Goal: Information Seeking & Learning: Learn about a topic

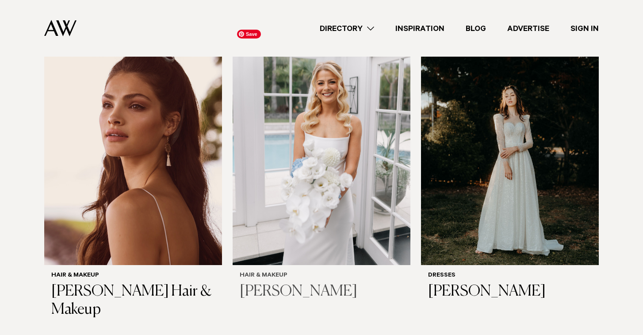
scroll to position [303, 0]
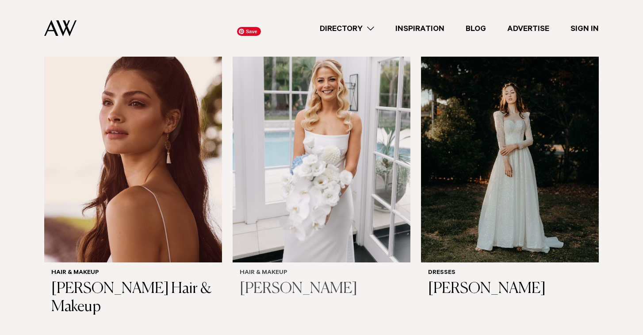
click at [291, 208] on img at bounding box center [322, 142] width 178 height 238
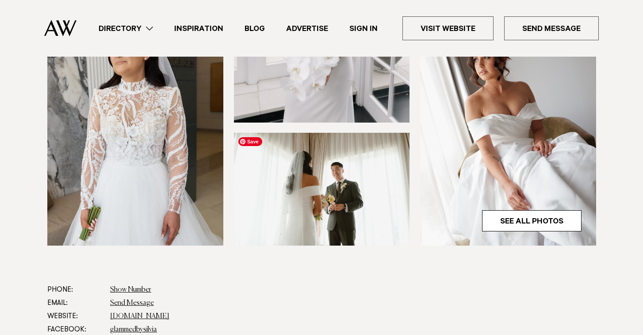
scroll to position [285, 0]
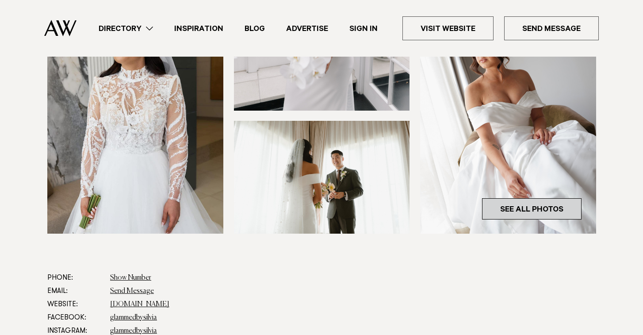
click at [492, 203] on link "See All Photos" at bounding box center [531, 208] width 99 height 21
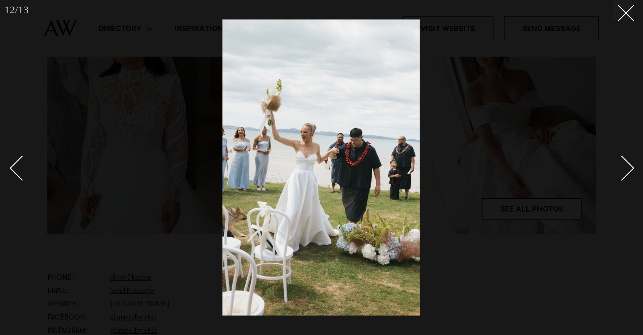
click at [626, 171] on div "Next slide" at bounding box center [621, 167] width 25 height 25
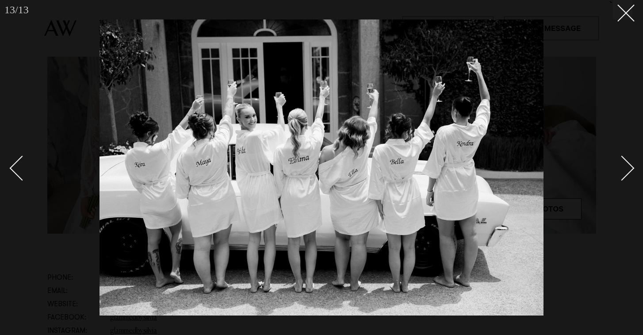
click at [626, 171] on div "Next slide" at bounding box center [621, 167] width 25 height 25
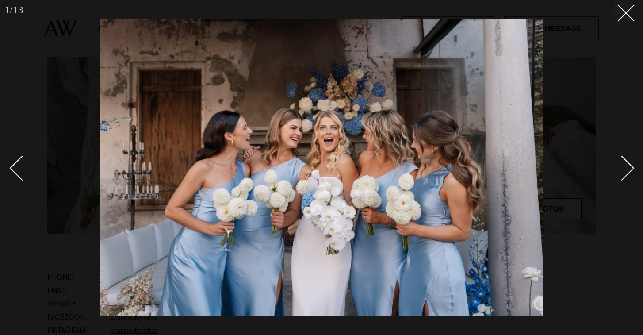
click at [626, 172] on div "Next slide" at bounding box center [621, 167] width 25 height 25
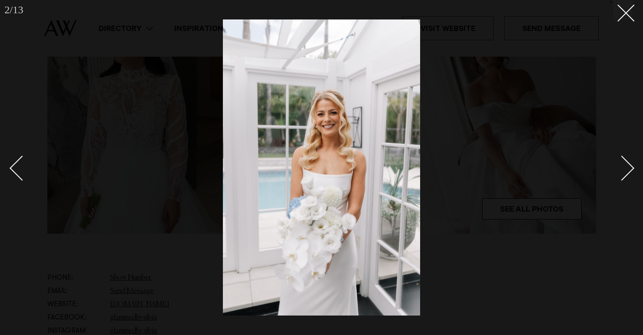
click at [626, 174] on div "Next slide" at bounding box center [621, 167] width 25 height 25
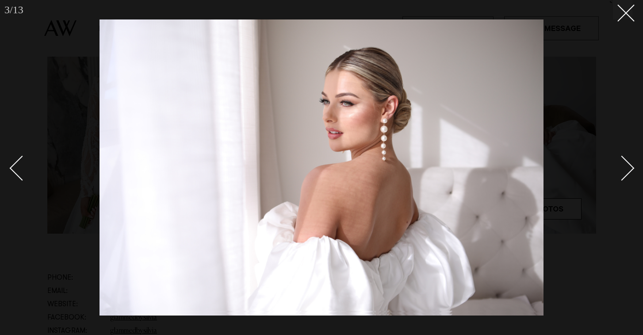
click at [626, 174] on div "Next slide" at bounding box center [621, 167] width 25 height 25
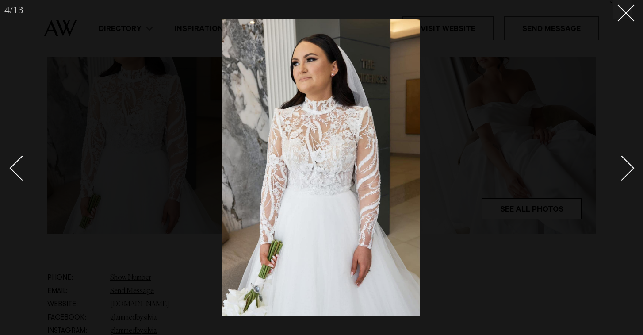
click at [626, 174] on div "Next slide" at bounding box center [621, 167] width 25 height 25
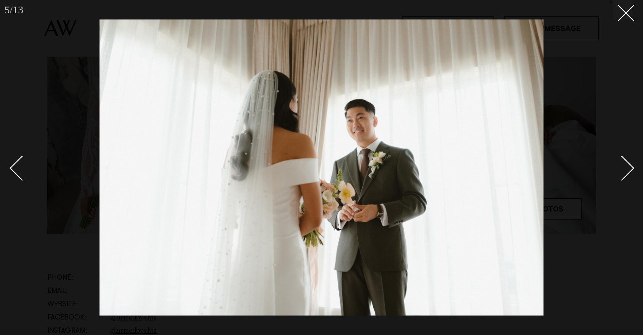
click at [629, 172] on div "Next slide" at bounding box center [621, 167] width 25 height 25
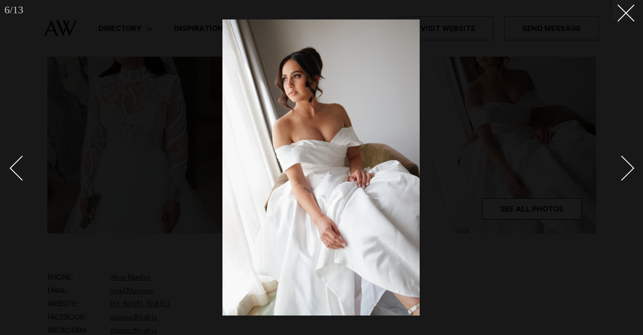
click at [629, 172] on div "Next slide" at bounding box center [621, 167] width 25 height 25
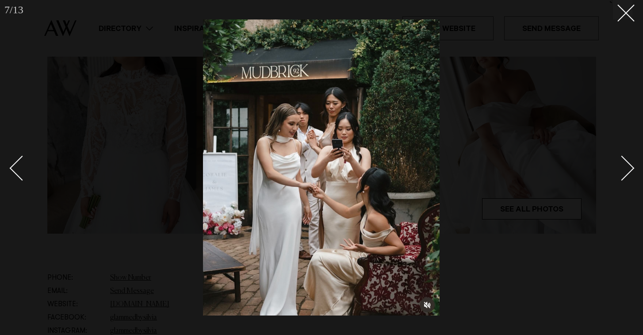
click at [629, 172] on div "Next slide" at bounding box center [621, 167] width 25 height 25
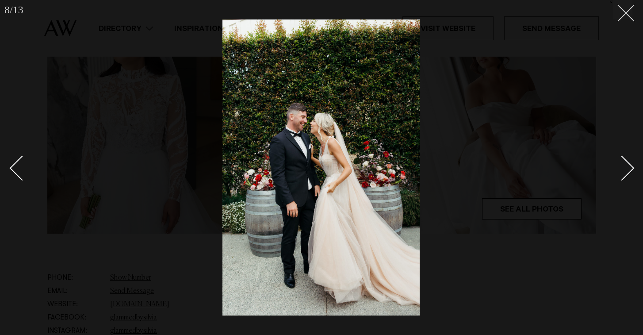
click at [631, 18] on line at bounding box center [626, 13] width 16 height 16
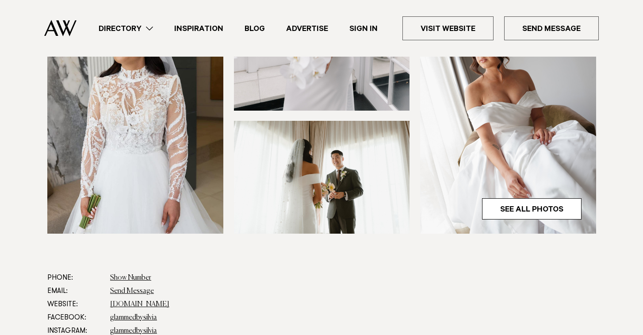
click at [134, 30] on link "Directory" at bounding box center [126, 29] width 76 height 12
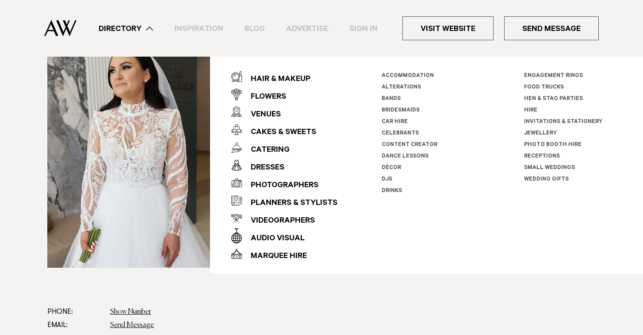
click at [366, 23] on link "Sign In" at bounding box center [364, 29] width 50 height 12
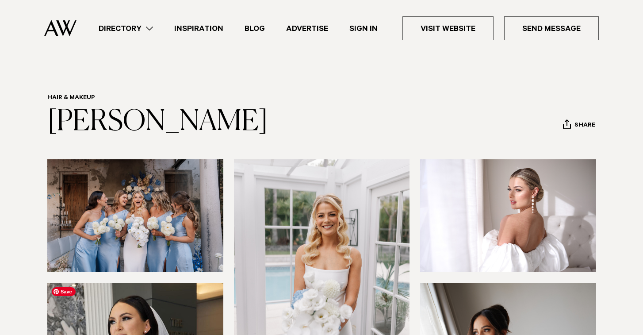
scroll to position [0, 0]
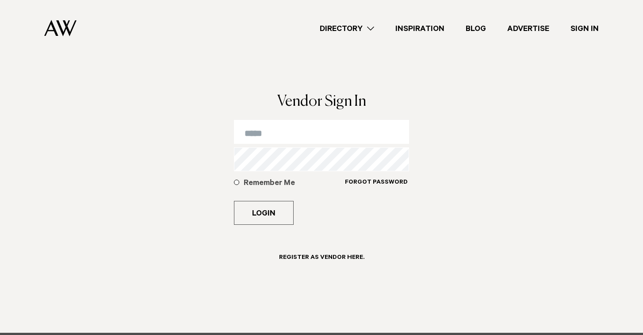
click at [411, 29] on link "Inspiration" at bounding box center [420, 29] width 70 height 12
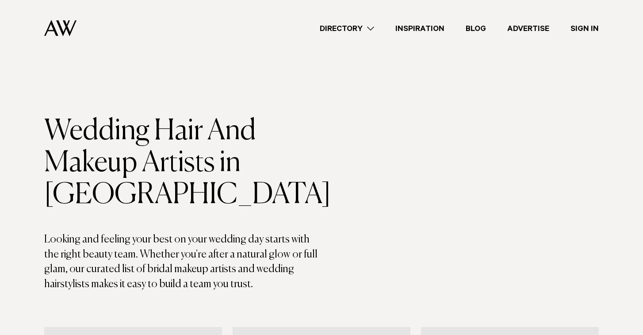
scroll to position [955, 0]
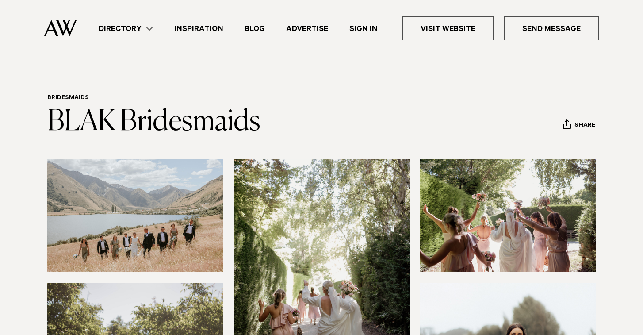
click at [153, 27] on link "Directory" at bounding box center [126, 29] width 76 height 12
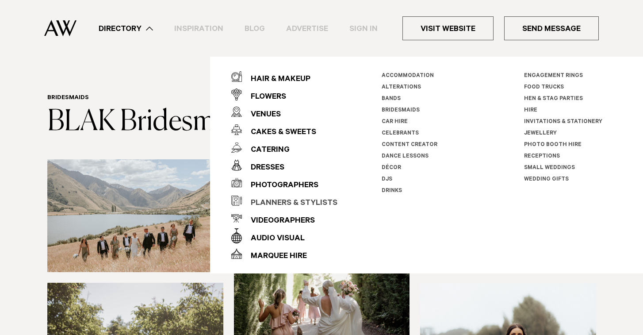
click at [281, 199] on div "Planners & Stylists" at bounding box center [290, 204] width 96 height 18
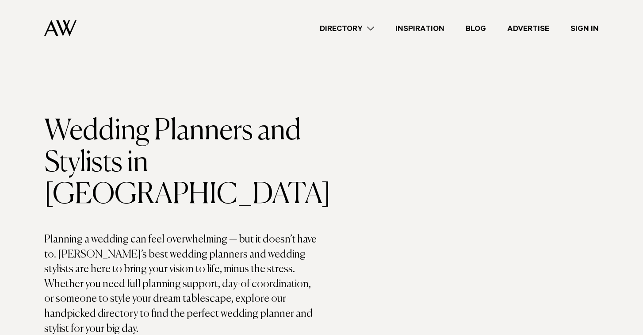
click at [69, 33] on img at bounding box center [60, 28] width 32 height 16
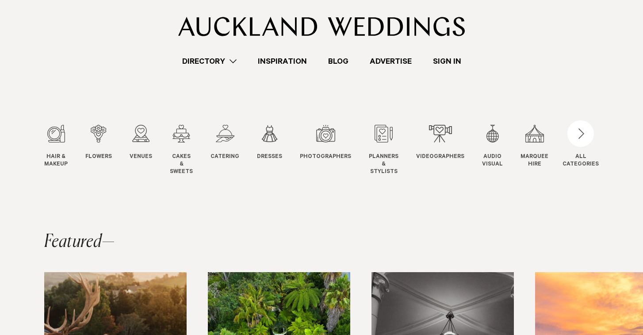
scroll to position [19, 0]
click at [587, 135] on div "button" at bounding box center [580, 133] width 27 height 27
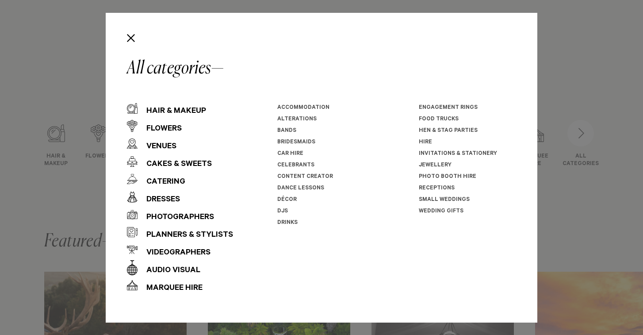
click at [287, 190] on link "Dance Lessons" at bounding box center [300, 188] width 47 height 6
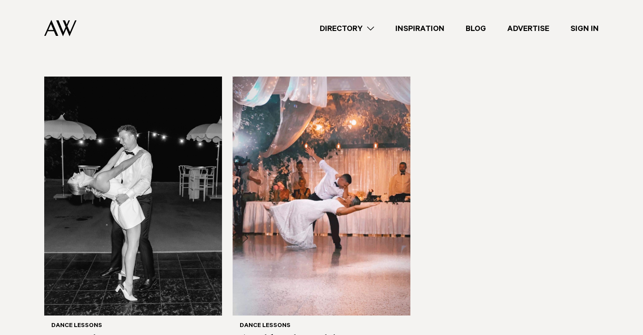
scroll to position [264, 0]
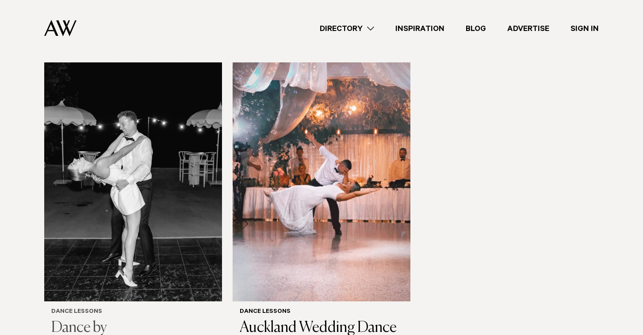
click at [178, 143] on img at bounding box center [133, 181] width 178 height 238
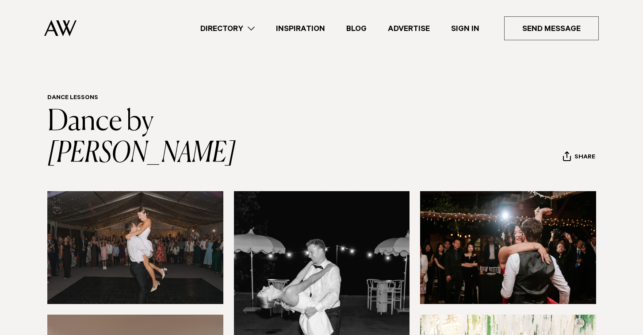
click at [240, 26] on link "Directory" at bounding box center [228, 29] width 76 height 12
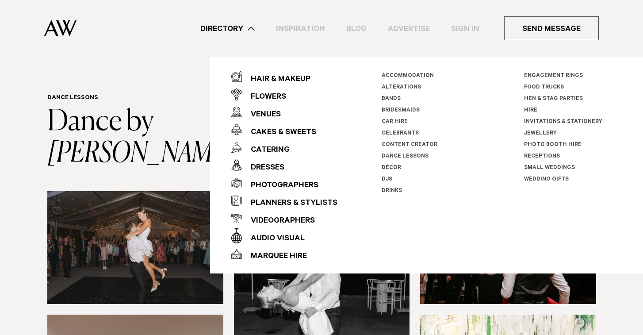
click at [532, 121] on link "Invitations & Stationery" at bounding box center [563, 122] width 78 height 6
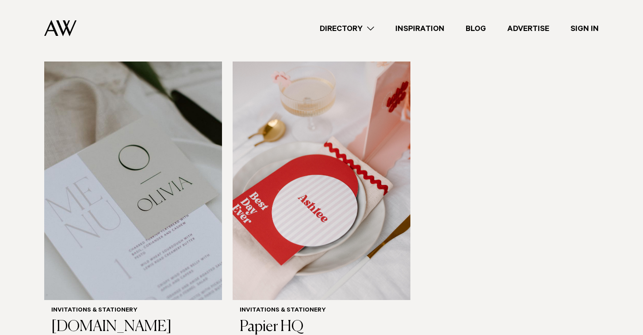
scroll to position [605, 0]
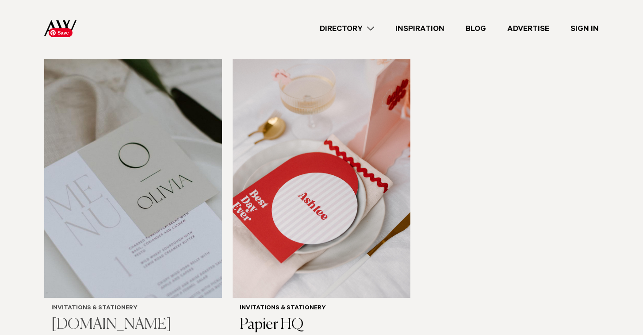
click at [177, 189] on img at bounding box center [133, 178] width 178 height 238
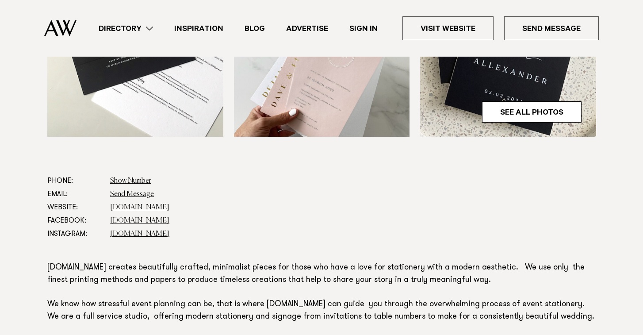
scroll to position [383, 0]
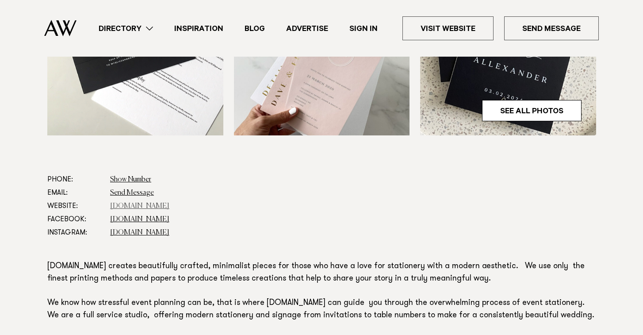
click at [141, 204] on link "[DOMAIN_NAME]" at bounding box center [139, 206] width 59 height 7
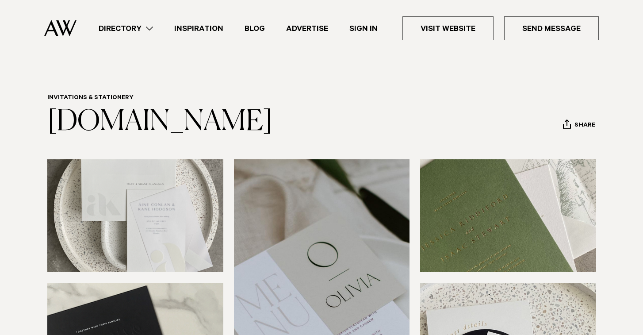
scroll to position [0, 0]
